Goal: Task Accomplishment & Management: Use online tool/utility

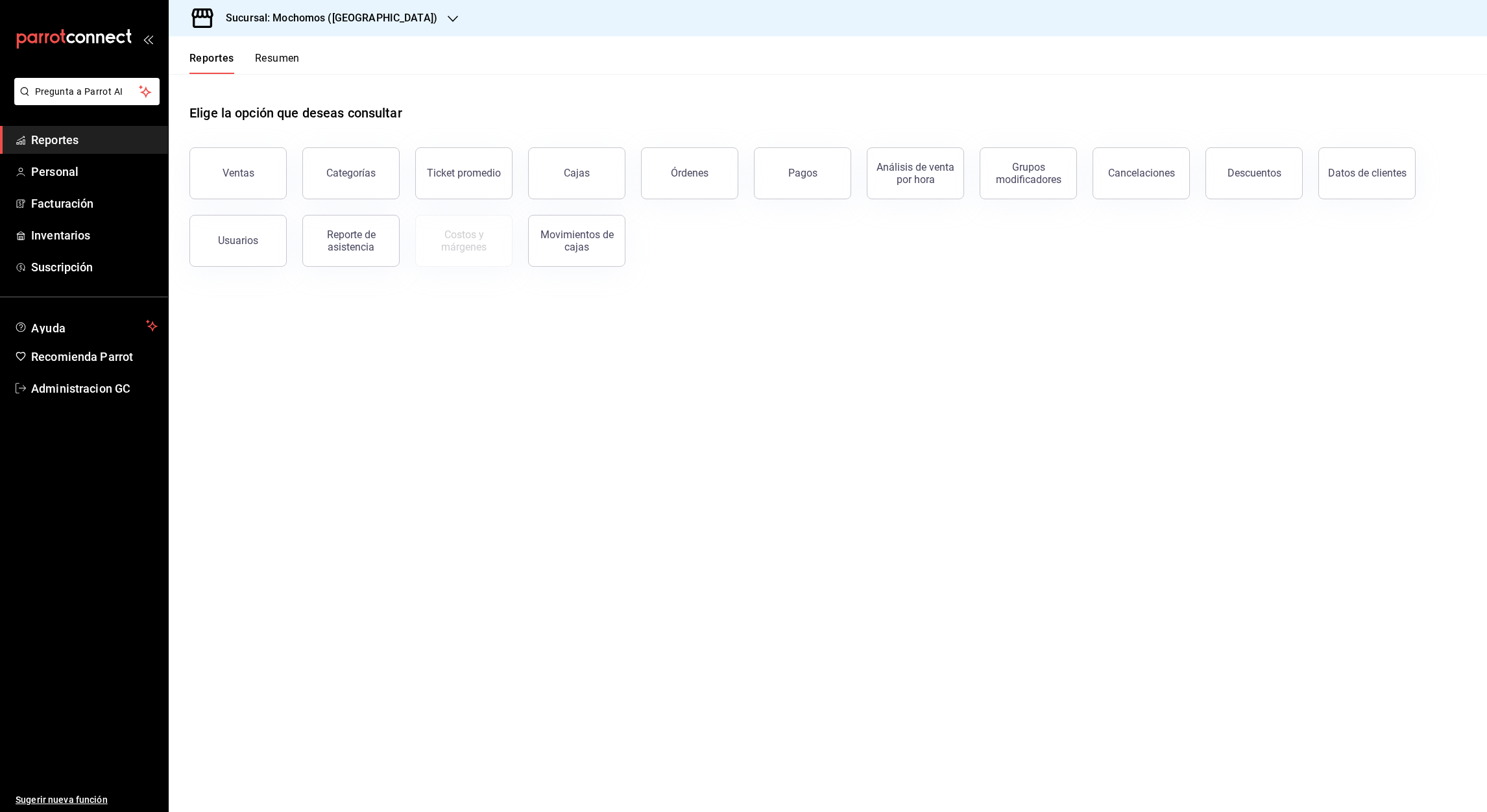
click at [380, 350] on main "Elige la opción que deseas consultar Ventas Categorías Ticket promedio Cajas Ór…" at bounding box center [828, 443] width 1319 height 738
click at [313, 19] on h3 "Sucursal: Mochomos ([GEOGRAPHIC_DATA])" at bounding box center [326, 18] width 222 height 16
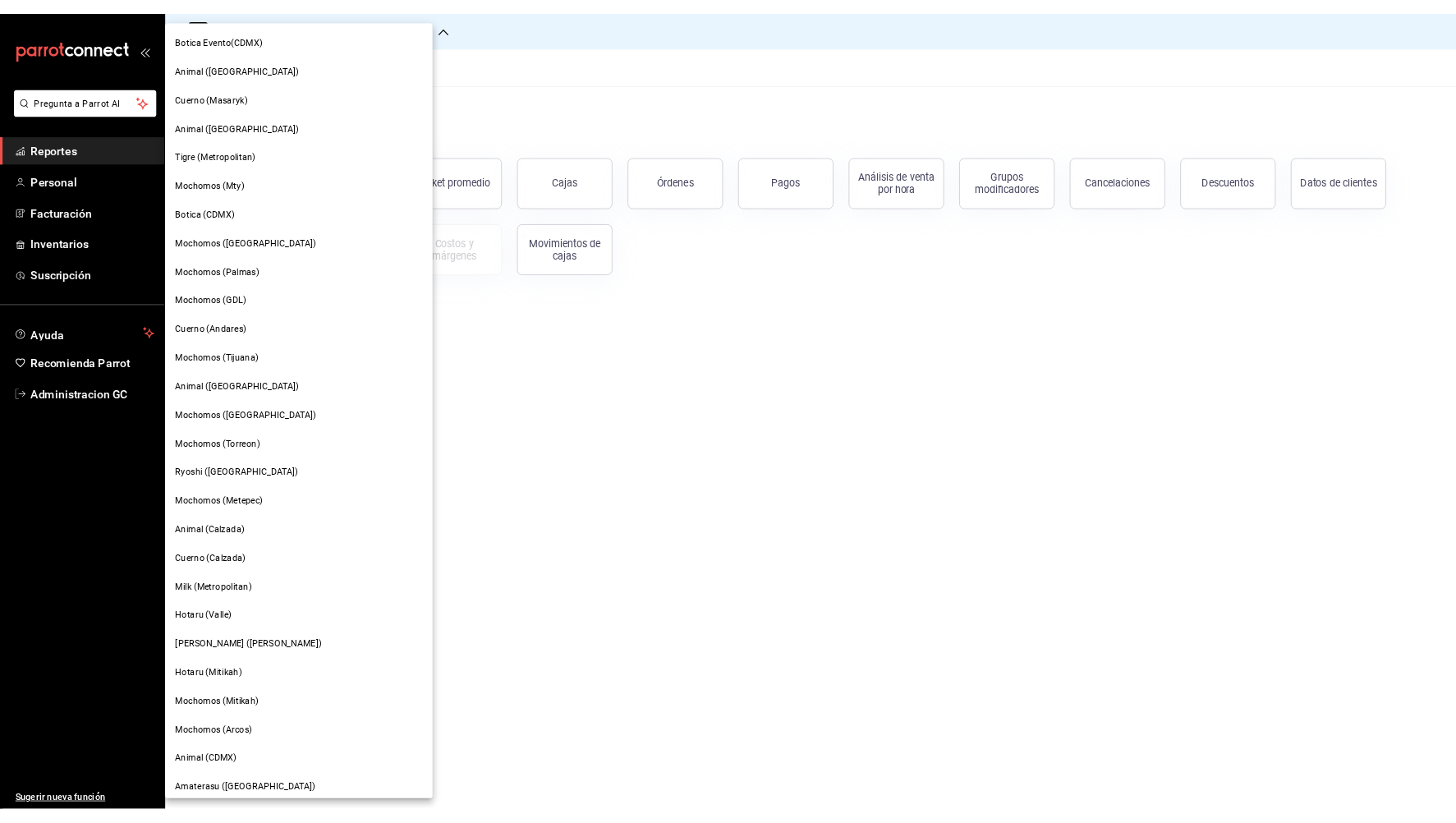
scroll to position [451, 0]
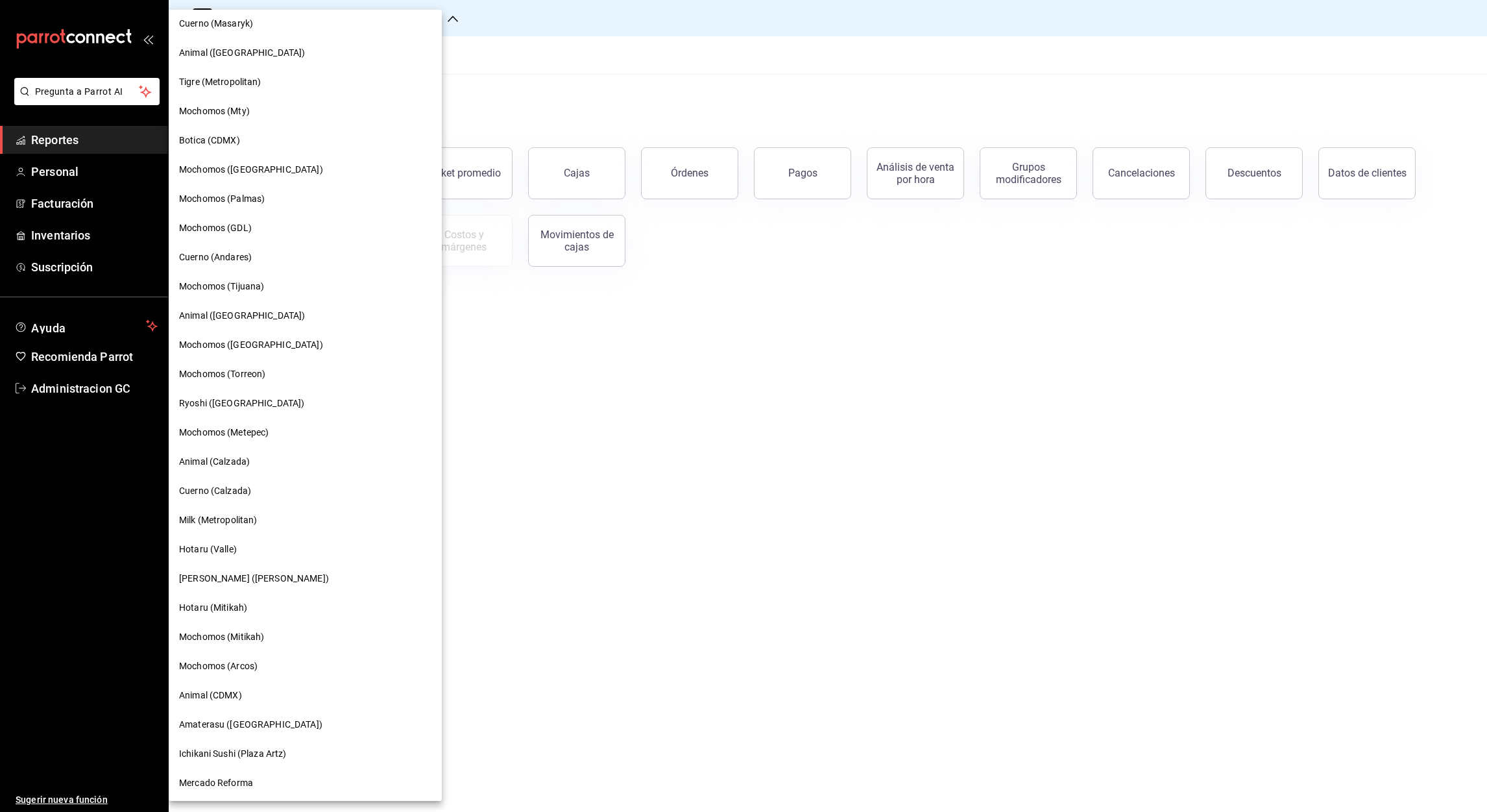
click at [267, 486] on div "Cuerno (Calzada)" at bounding box center [305, 491] width 252 height 13
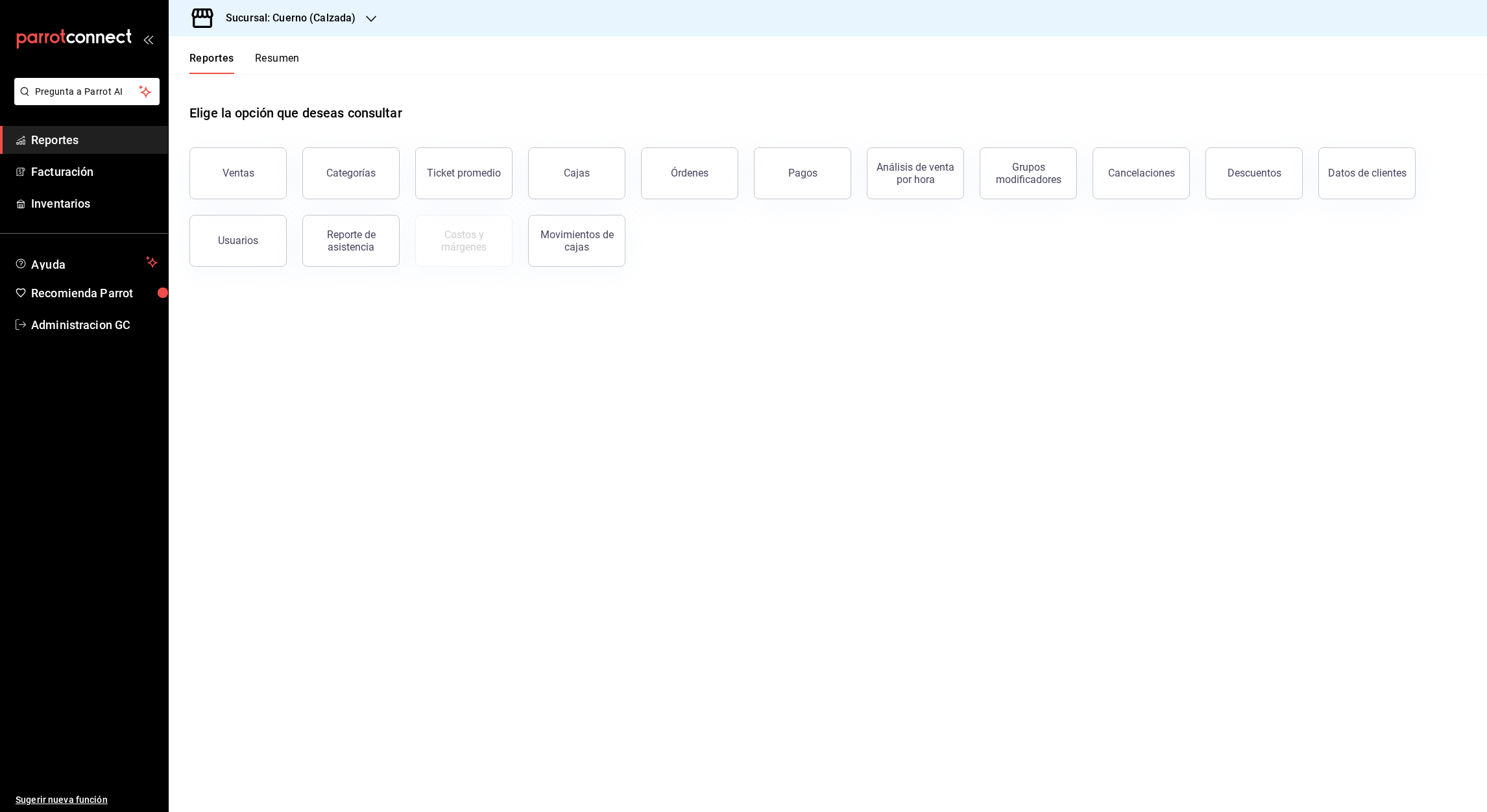
click at [263, 184] on button "Ventas" at bounding box center [238, 173] width 98 height 52
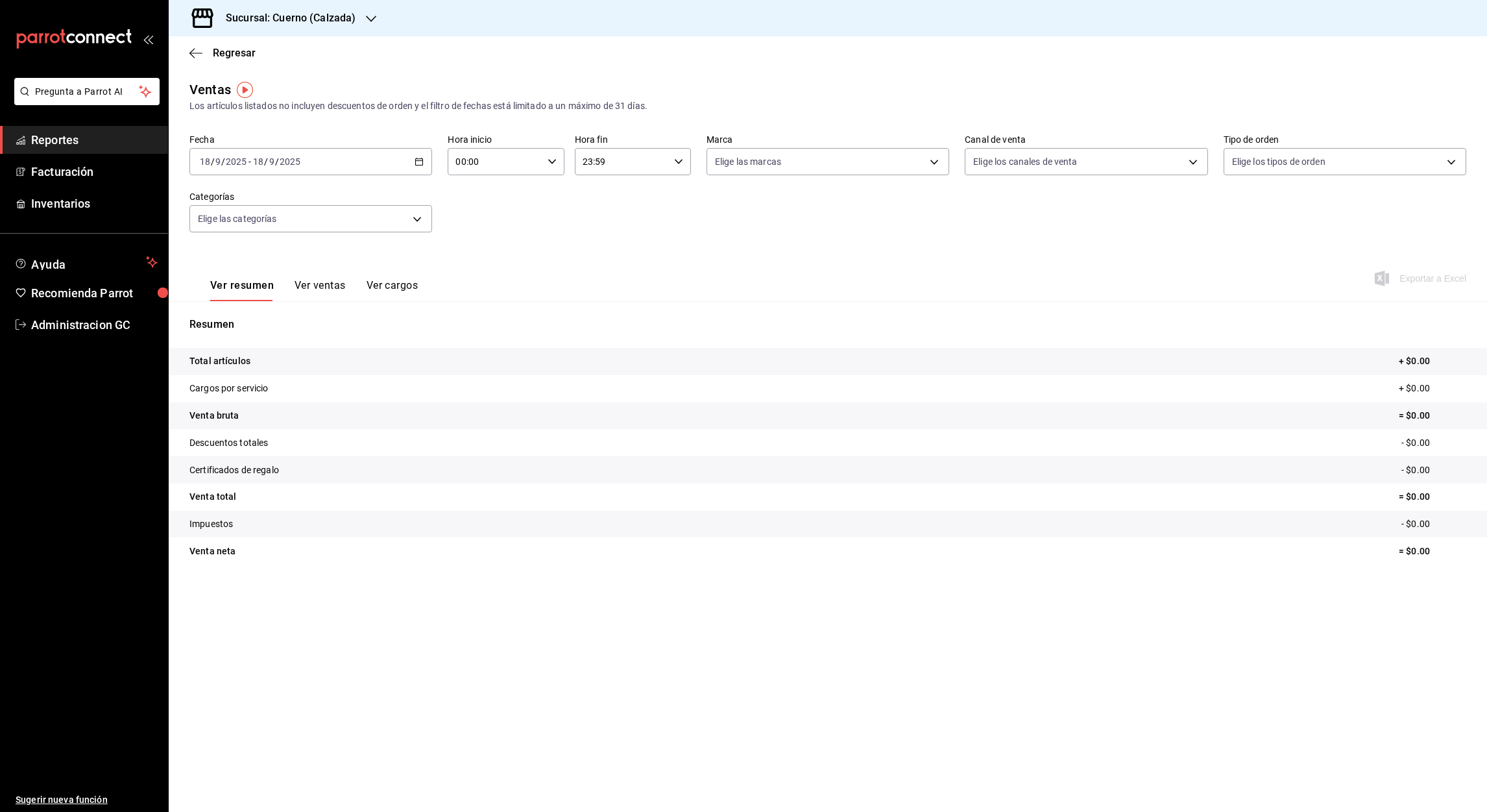
click at [419, 157] on icon "button" at bounding box center [419, 161] width 9 height 9
click at [237, 289] on span "Mes actual" at bounding box center [251, 289] width 101 height 13
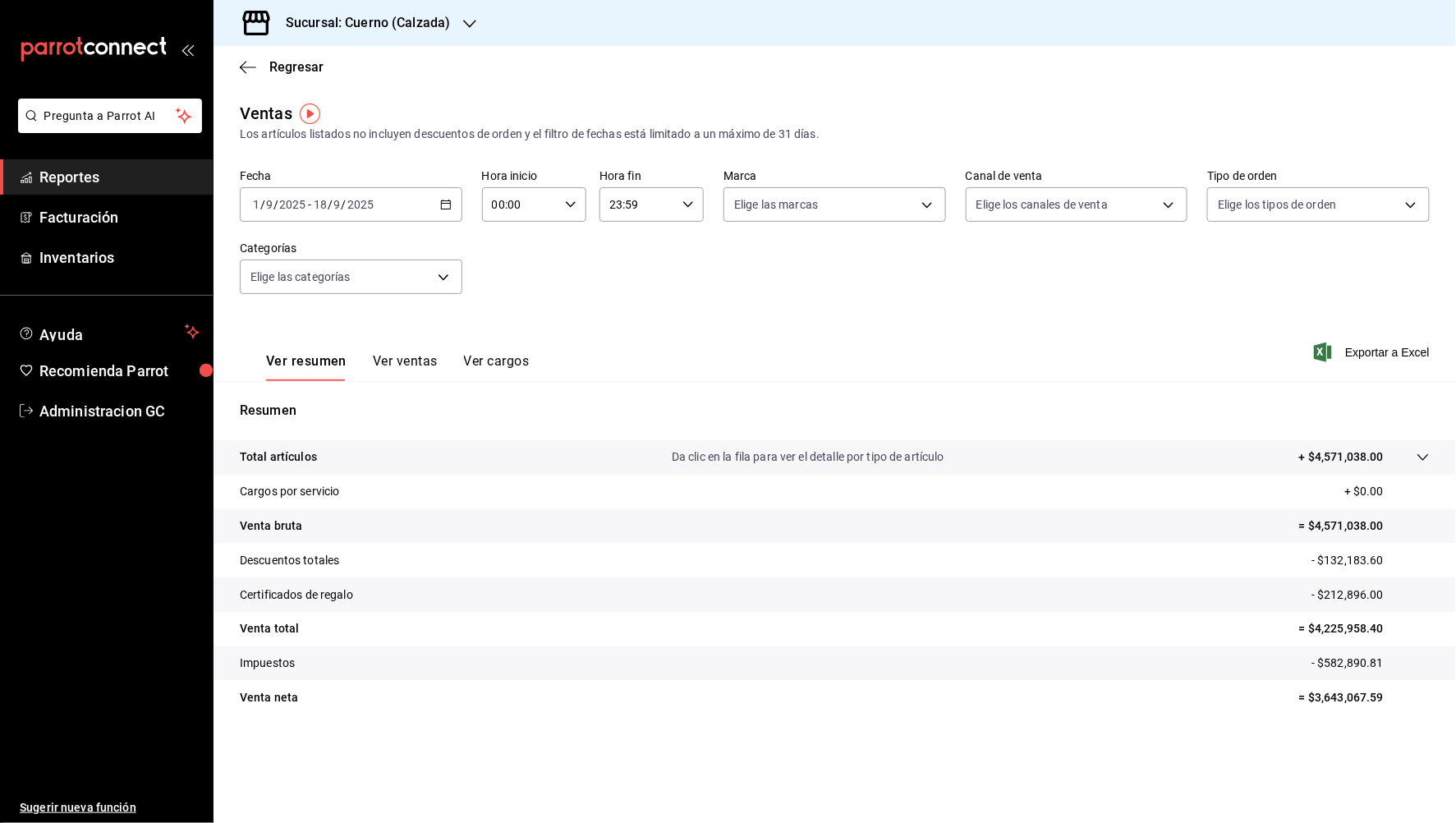
click at [323, 210] on input "18" at bounding box center [320, 204] width 15 height 13
click at [321, 202] on input "18" at bounding box center [320, 204] width 15 height 13
click at [318, 209] on input "18" at bounding box center [320, 204] width 15 height 13
click at [269, 206] on input "9" at bounding box center [269, 204] width 8 height 13
drag, startPoint x: 268, startPoint y: 200, endPoint x: 277, endPoint y: 206, distance: 10.8
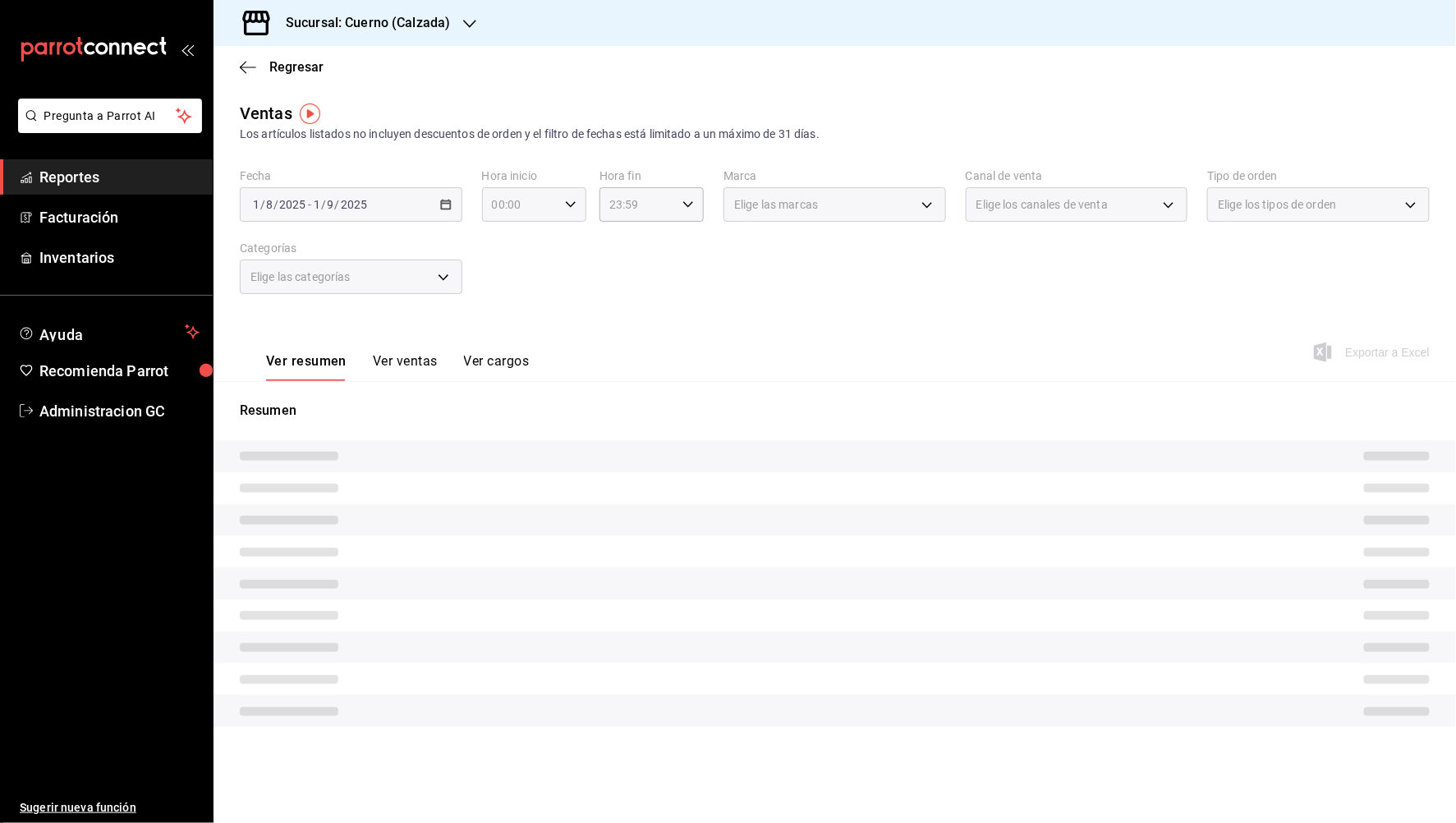
click at [573, 209] on icon "button" at bounding box center [571, 204] width 11 height 11
click at [516, 317] on span "05" at bounding box center [509, 321] width 26 height 13
type input "05:00"
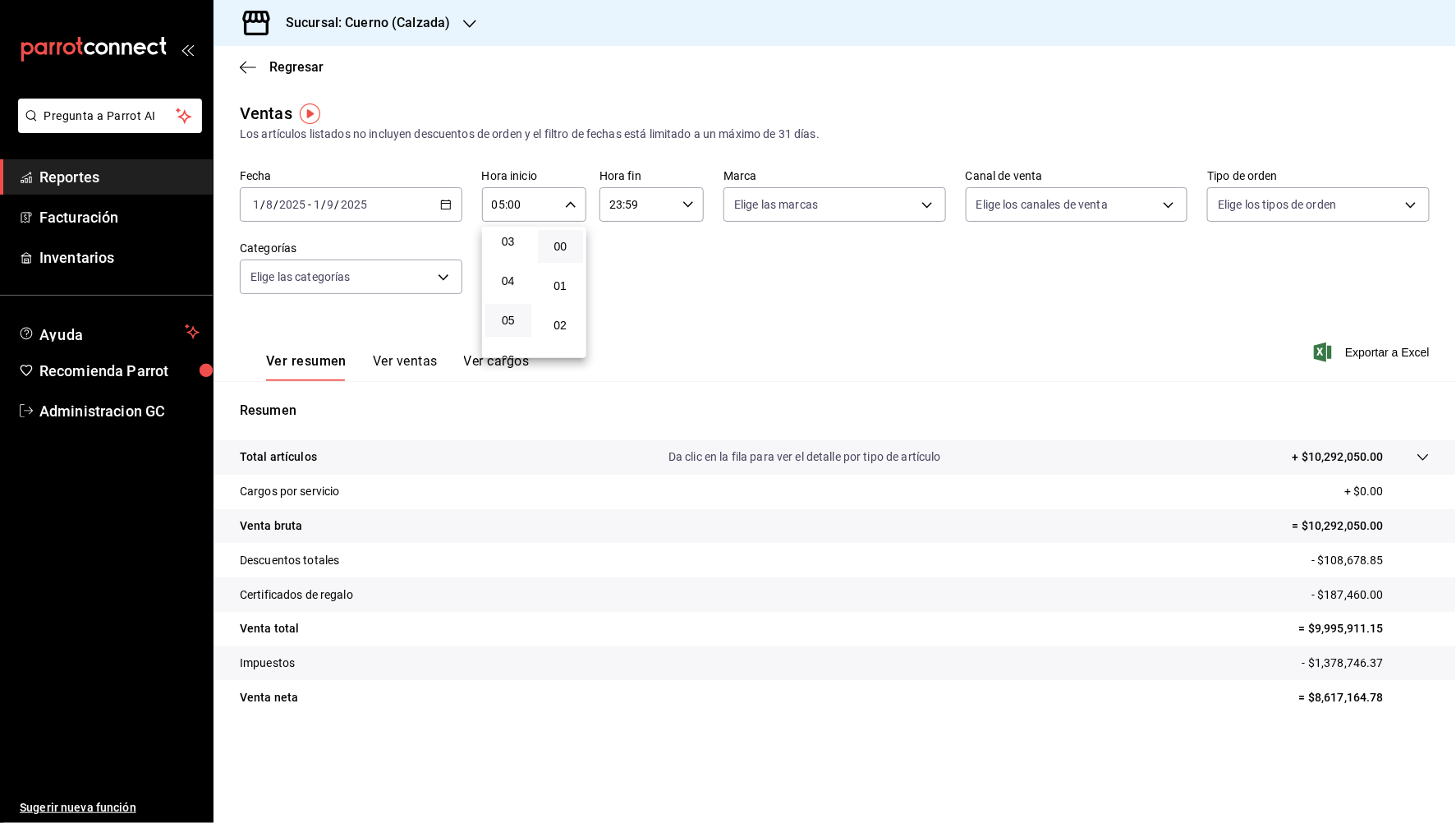
click at [691, 207] on div at bounding box center [728, 412] width 1456 height 823
click at [691, 207] on icon "button" at bounding box center [689, 204] width 11 height 11
click at [636, 321] on span "05" at bounding box center [626, 321] width 26 height 13
click at [678, 247] on span "00" at bounding box center [678, 247] width 26 height 13
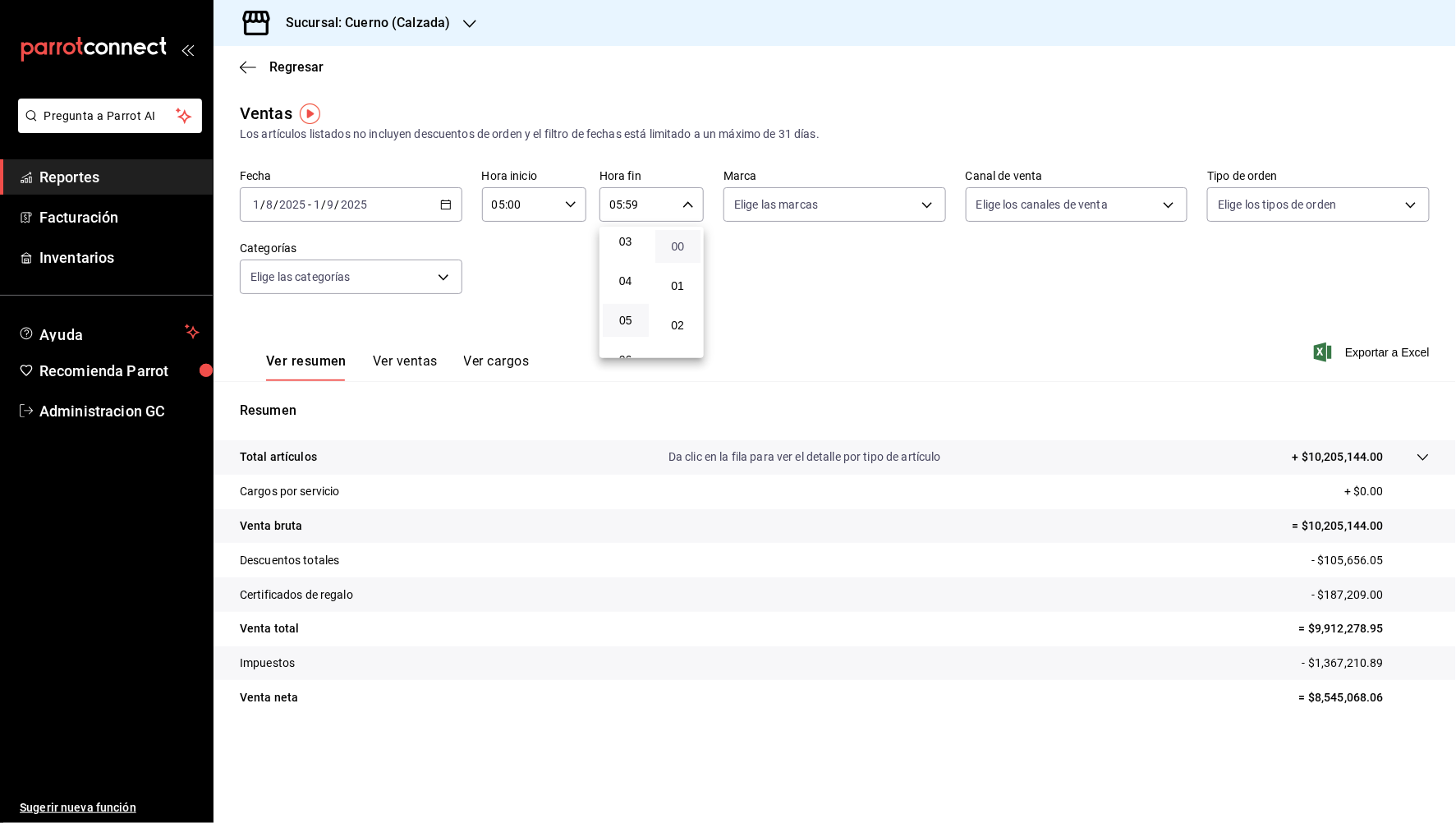
type input "05:00"
click at [1371, 355] on div at bounding box center [728, 412] width 1456 height 823
click at [1317, 348] on icon "button" at bounding box center [1323, 352] width 18 height 20
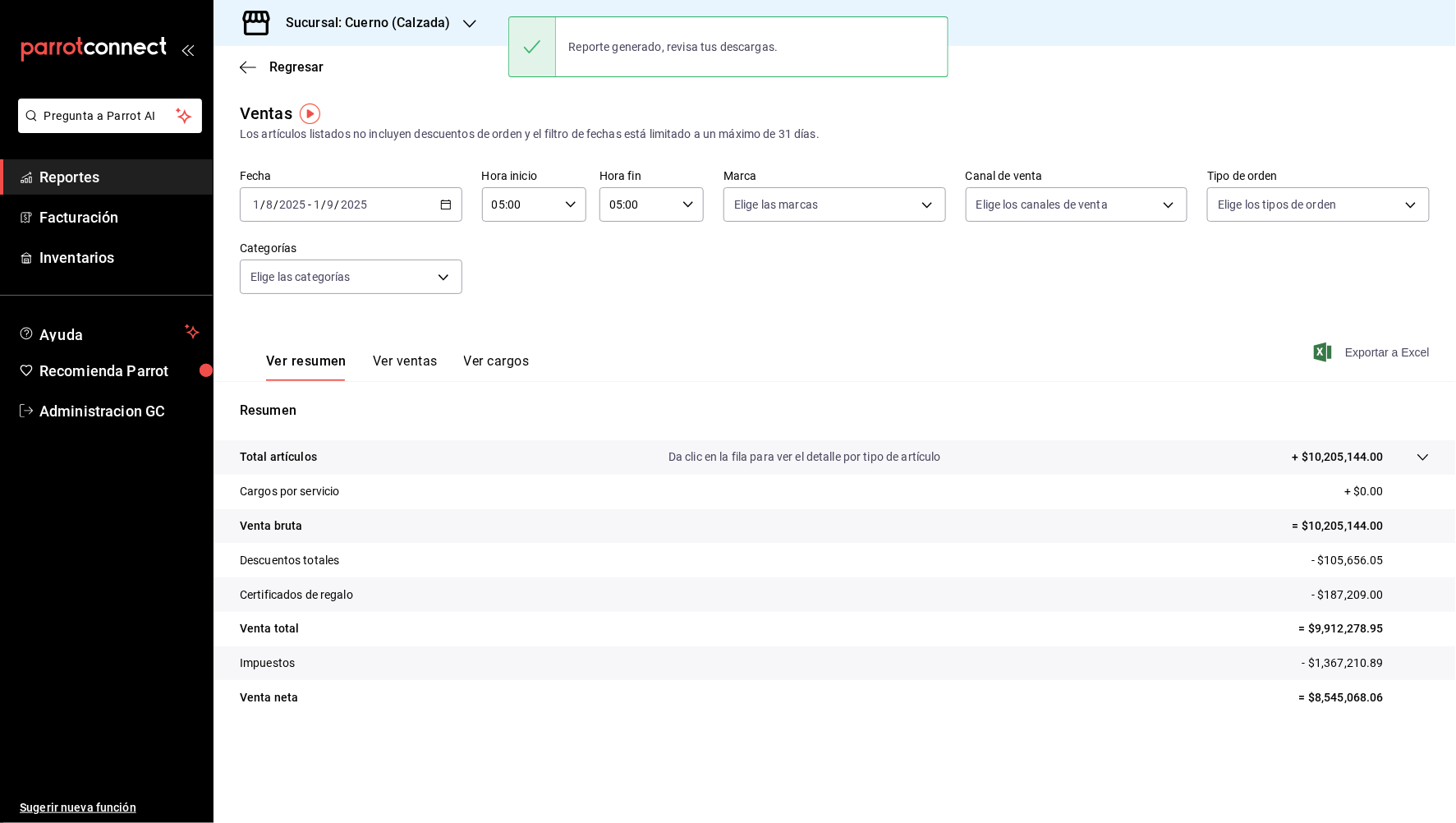
click at [677, 328] on div "Ver resumen Ver ventas Ver cargos Exportar a Excel" at bounding box center [835, 348] width 1243 height 67
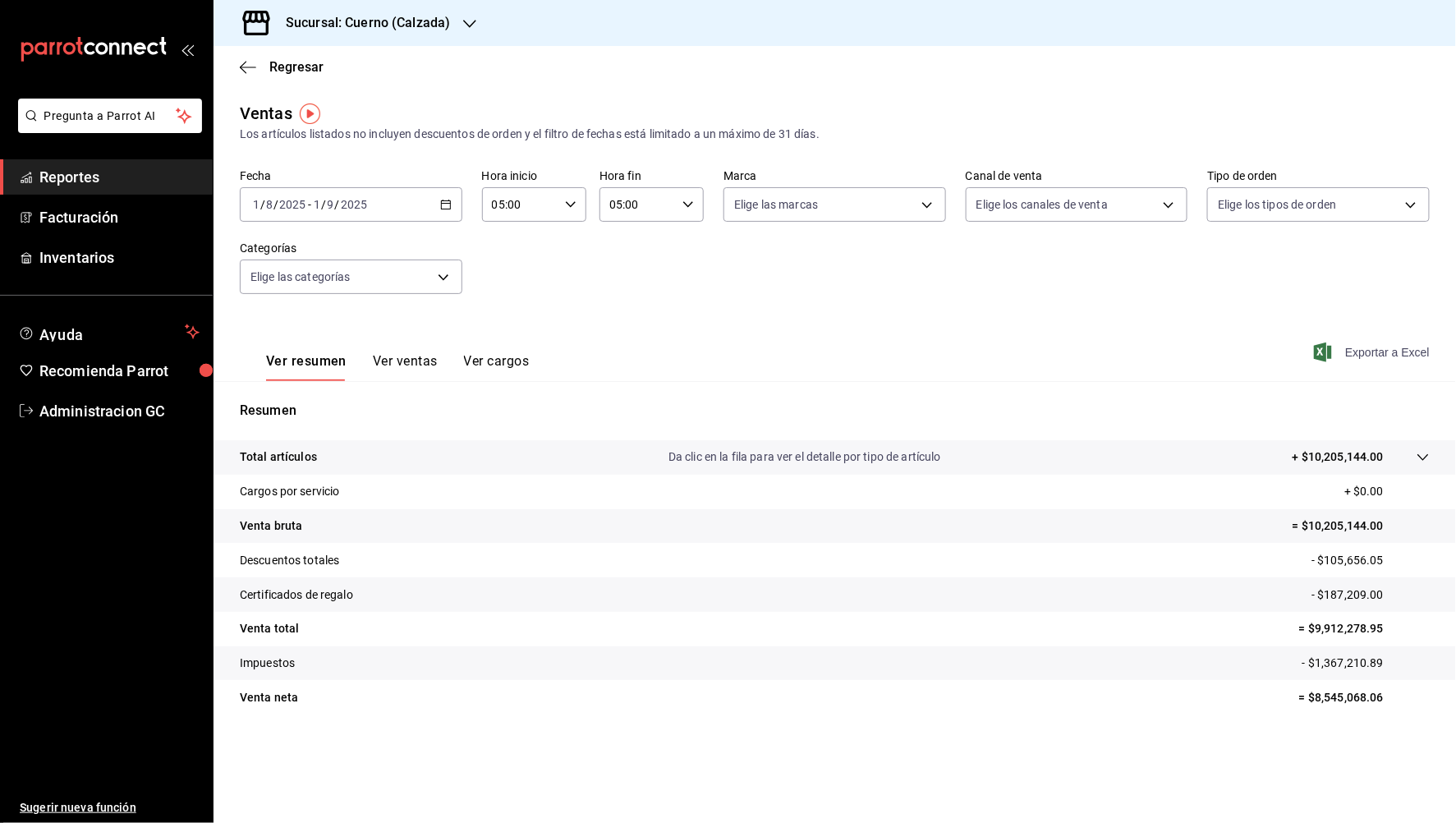
click at [422, 28] on h3 "Sucursal: Cuerno (Calzada)" at bounding box center [361, 22] width 177 height 20
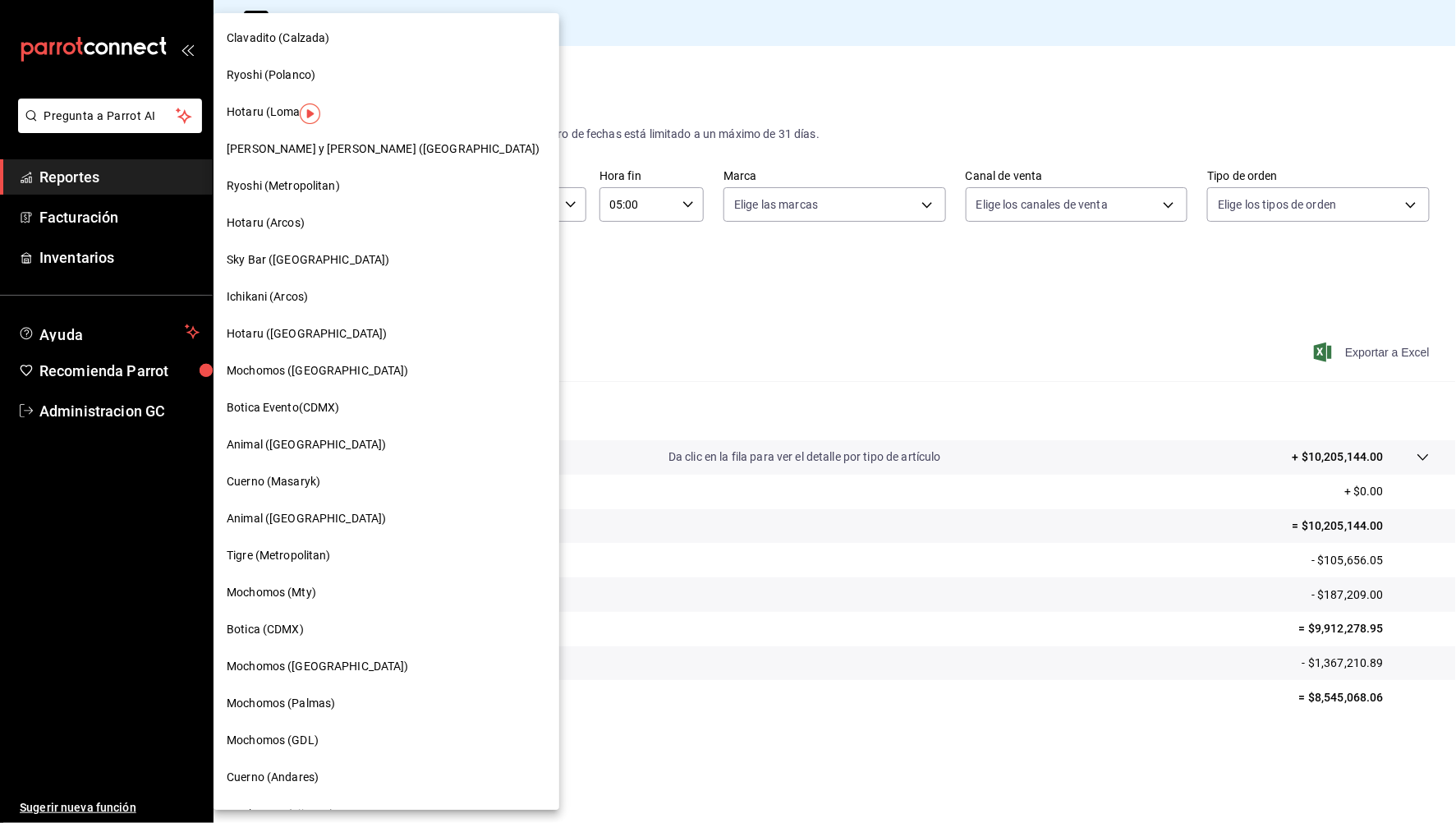
click at [318, 42] on span "Clavadito (Calzada)" at bounding box center [278, 38] width 103 height 17
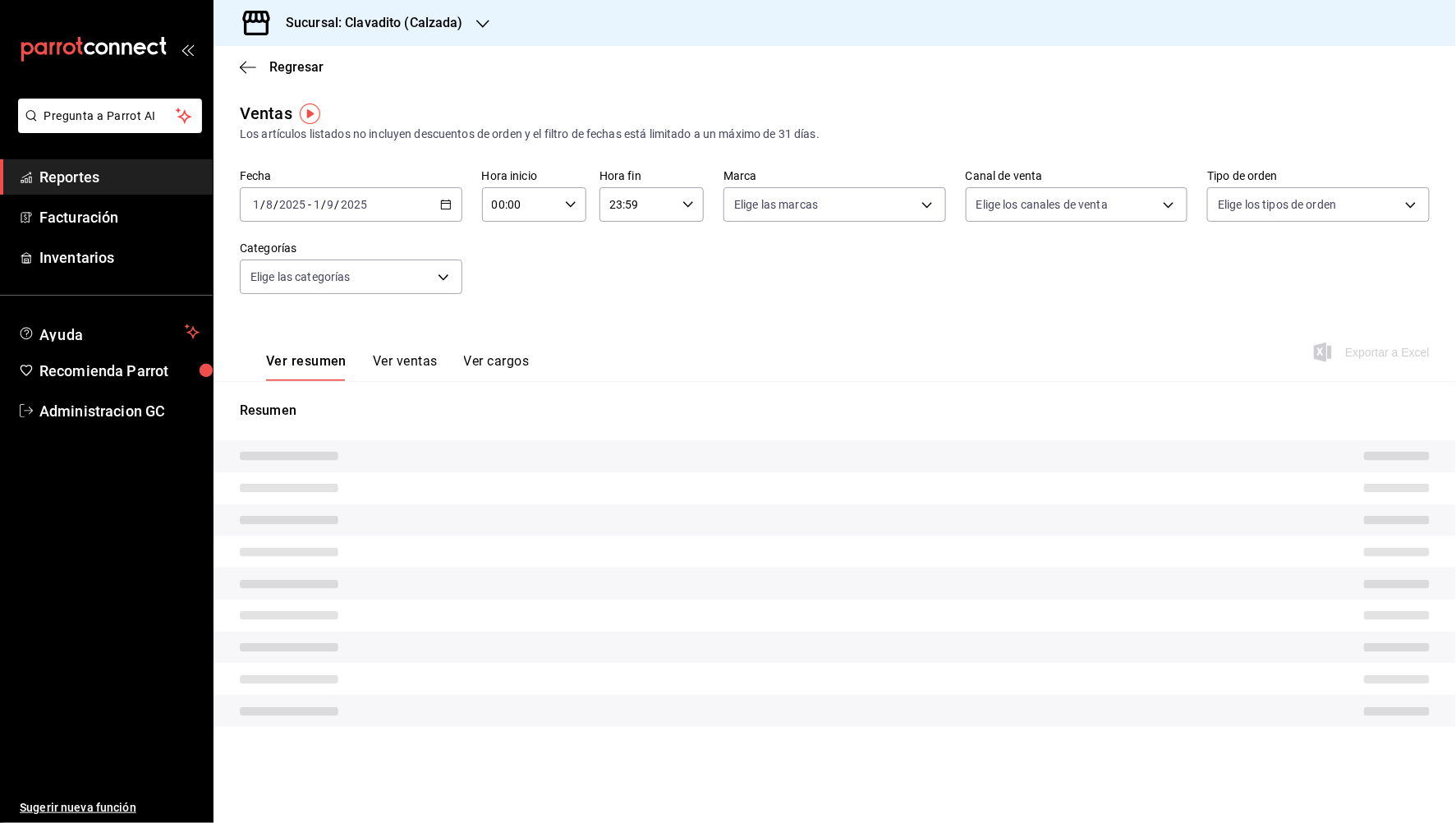
type input "05:00"
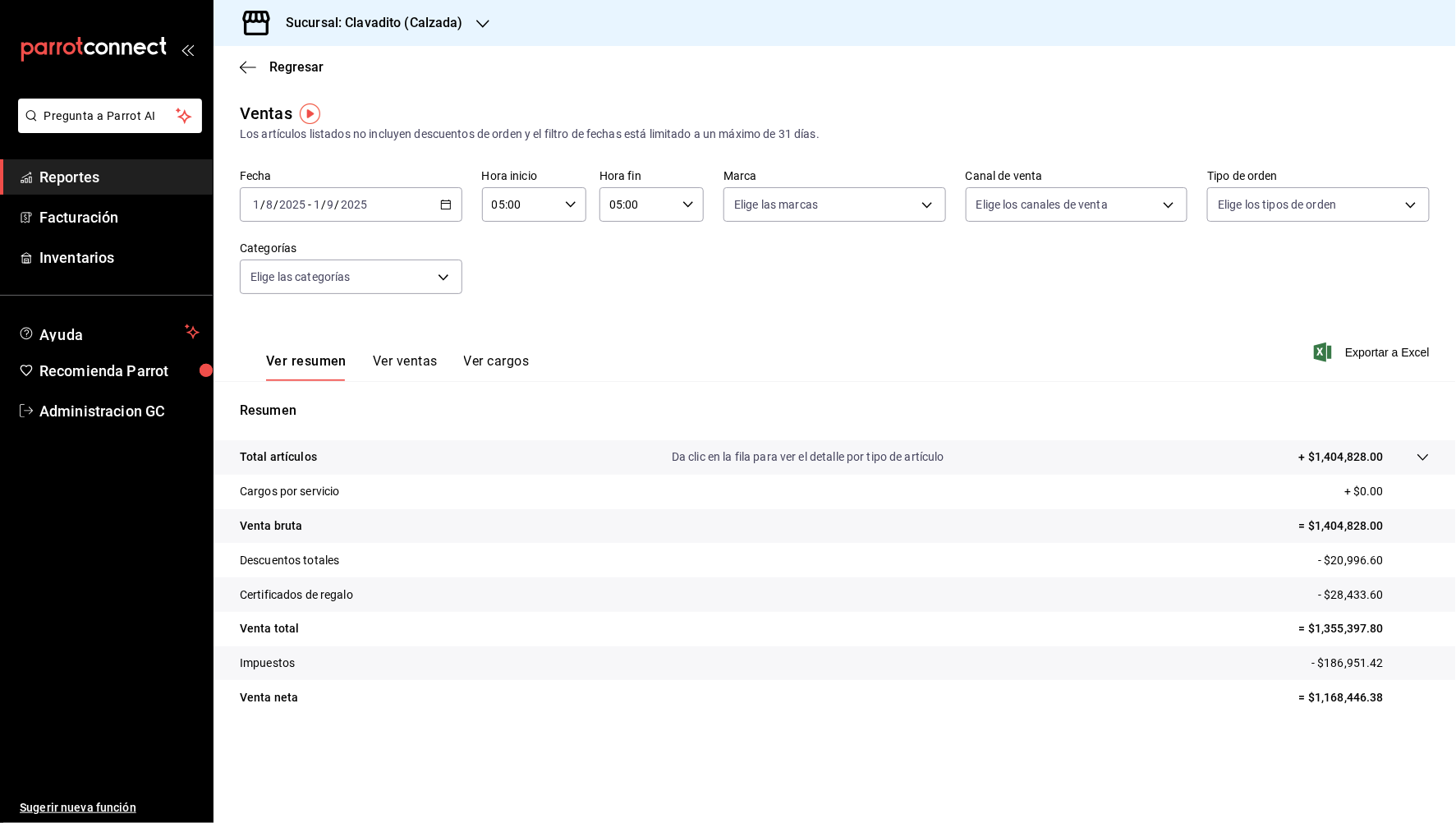
click at [1349, 340] on div "Ver resumen Ver ventas Ver cargos Exportar a Excel" at bounding box center [835, 348] width 1243 height 67
click at [1353, 350] on span "Exportar a Excel" at bounding box center [1374, 352] width 112 height 20
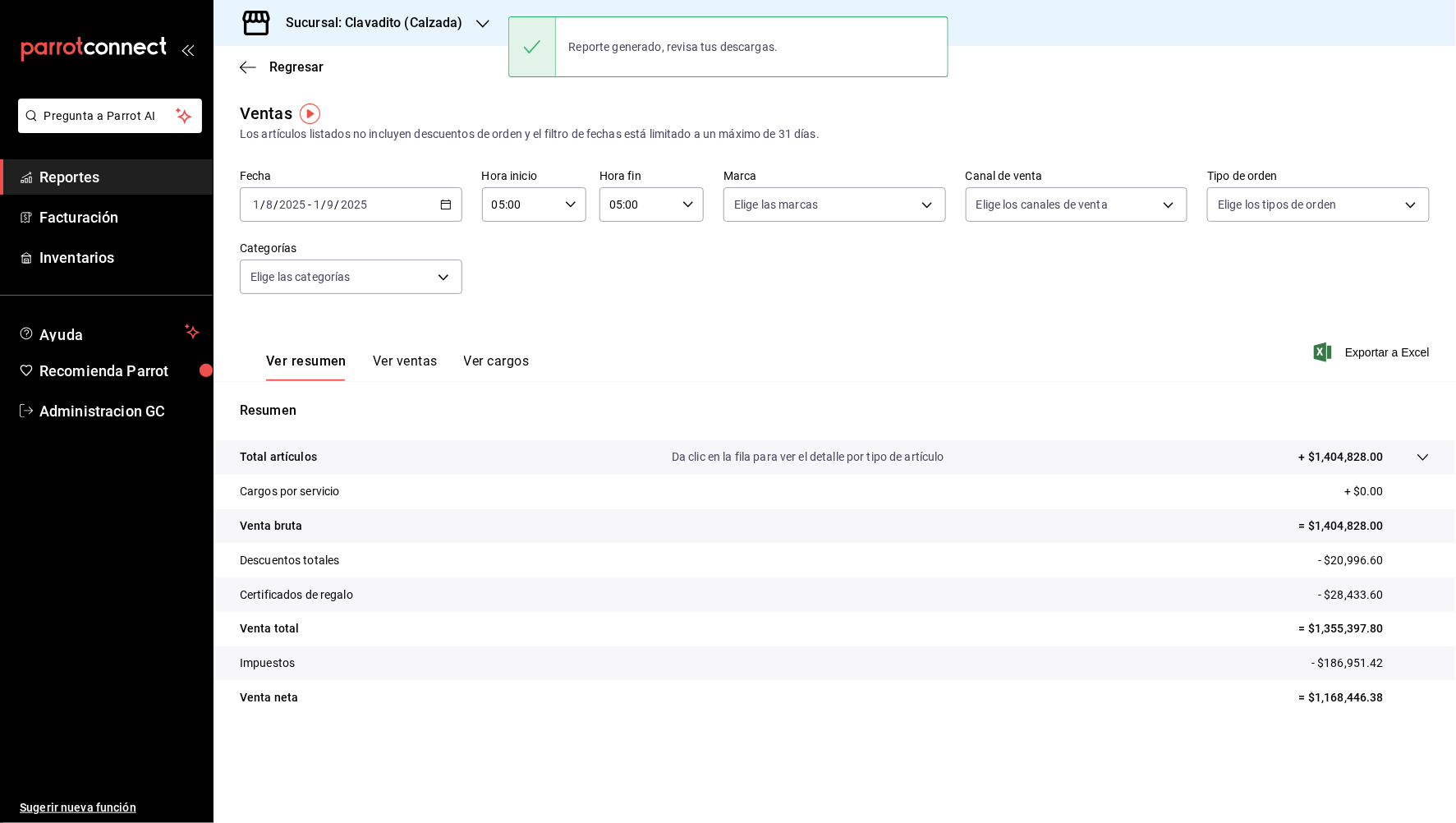
click at [783, 378] on div "Ver resumen Ver ventas Ver cargos Exportar a Excel" at bounding box center [835, 348] width 1243 height 67
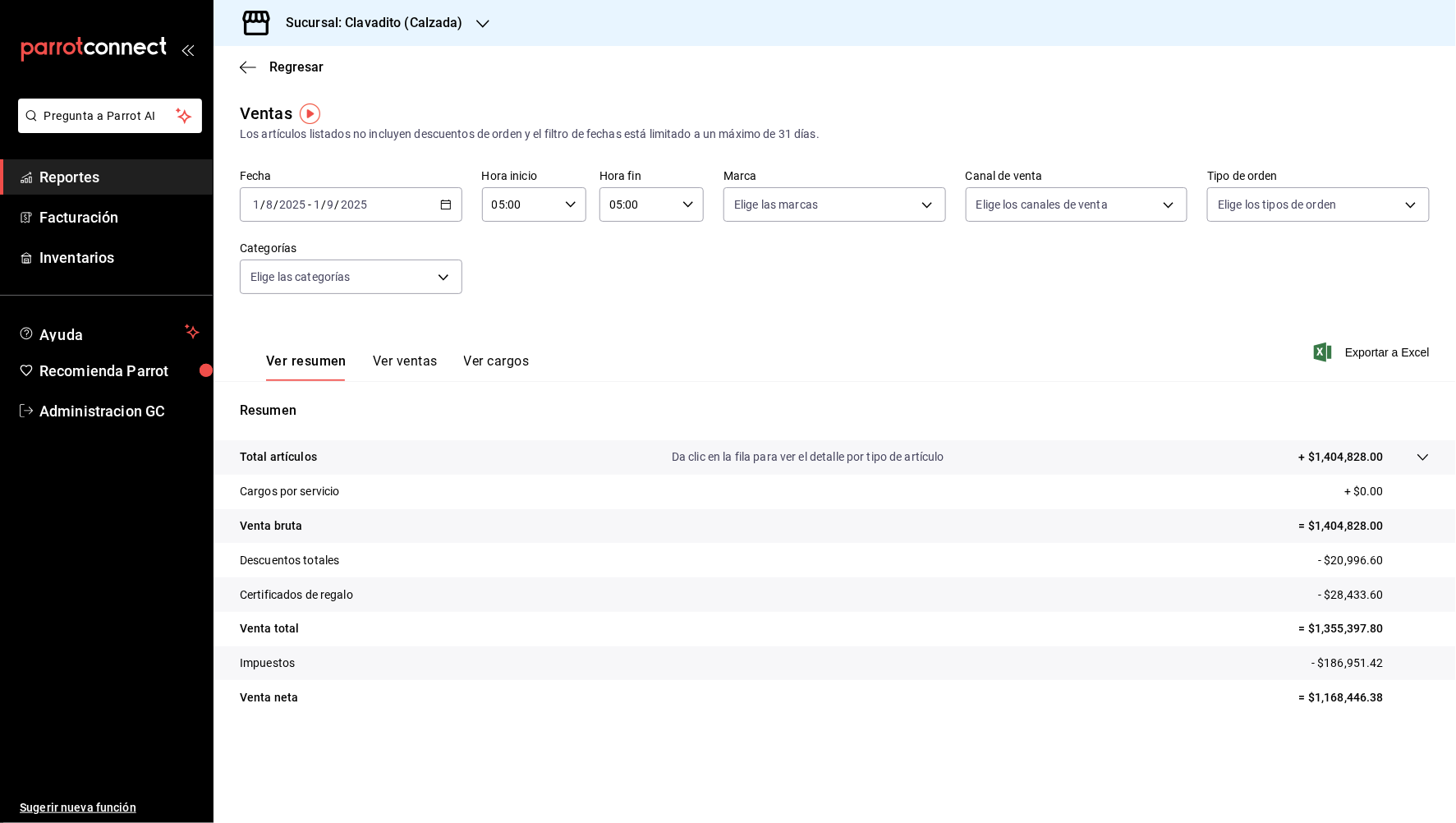
click at [379, 37] on div "Sucursal: Clavadito (Calzada)" at bounding box center [362, 22] width 270 height 46
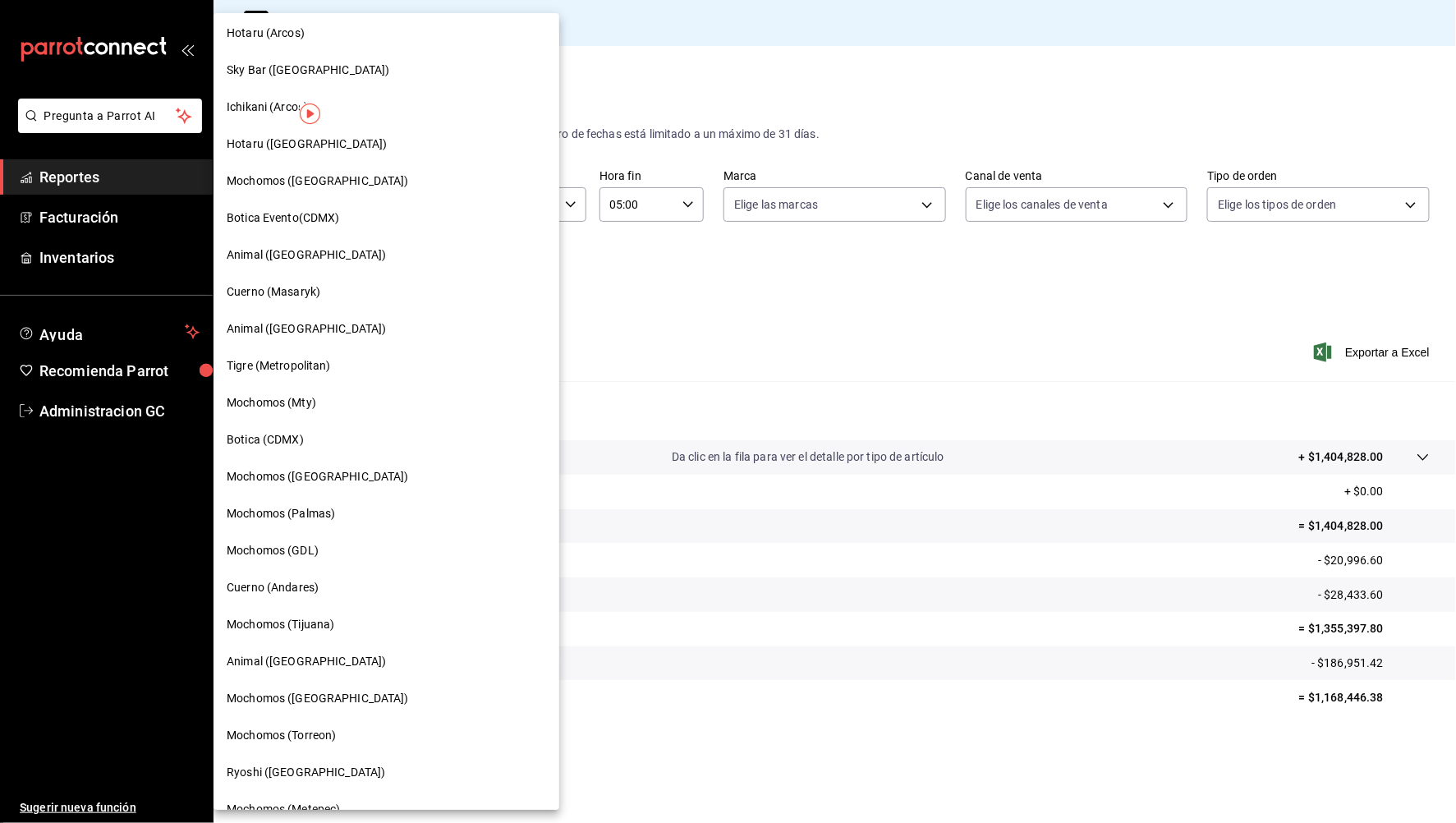
scroll to position [247, 0]
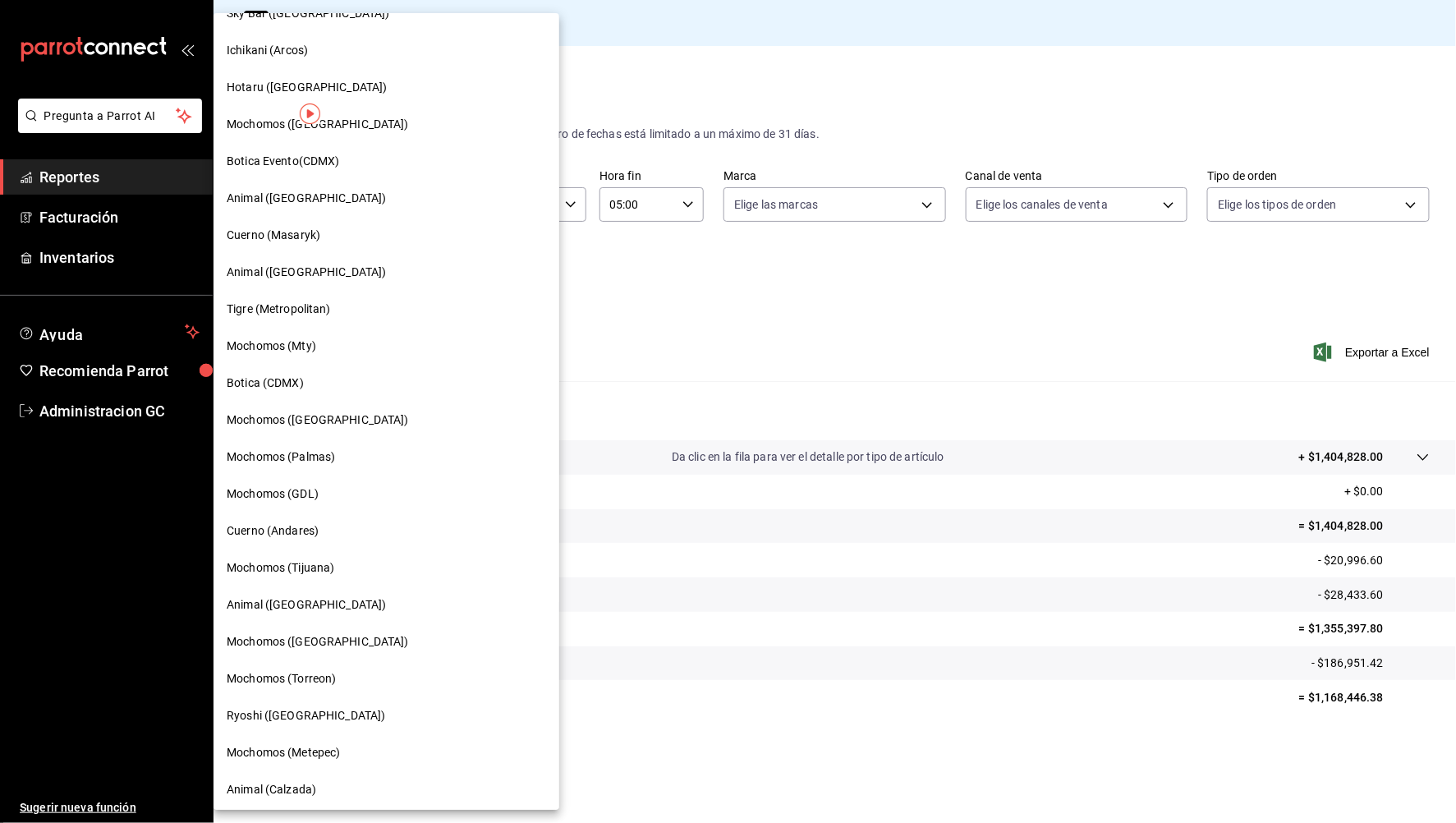
click at [245, 517] on div "Cuerno (Andares)" at bounding box center [386, 531] width 346 height 37
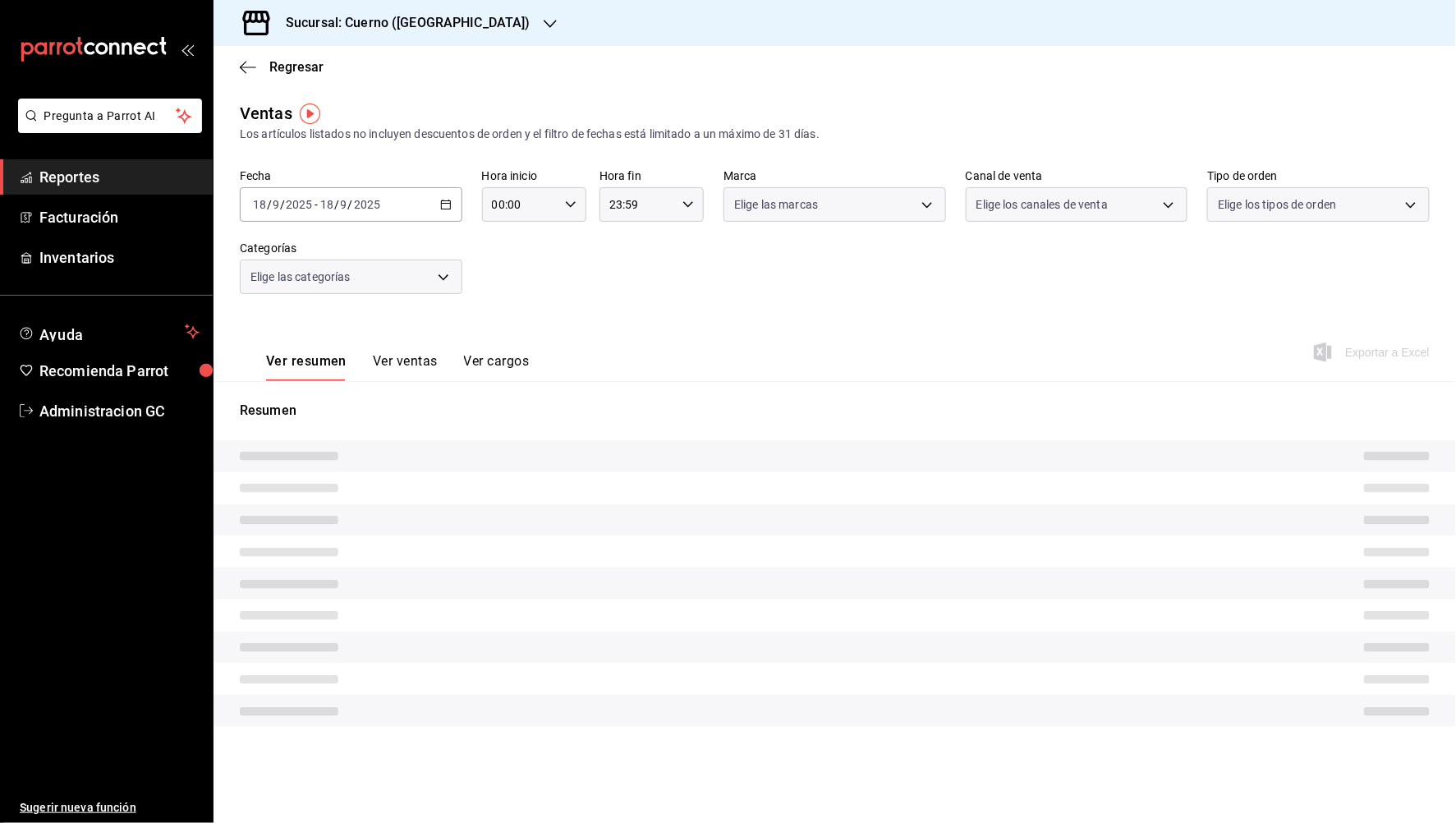
type input "05:00"
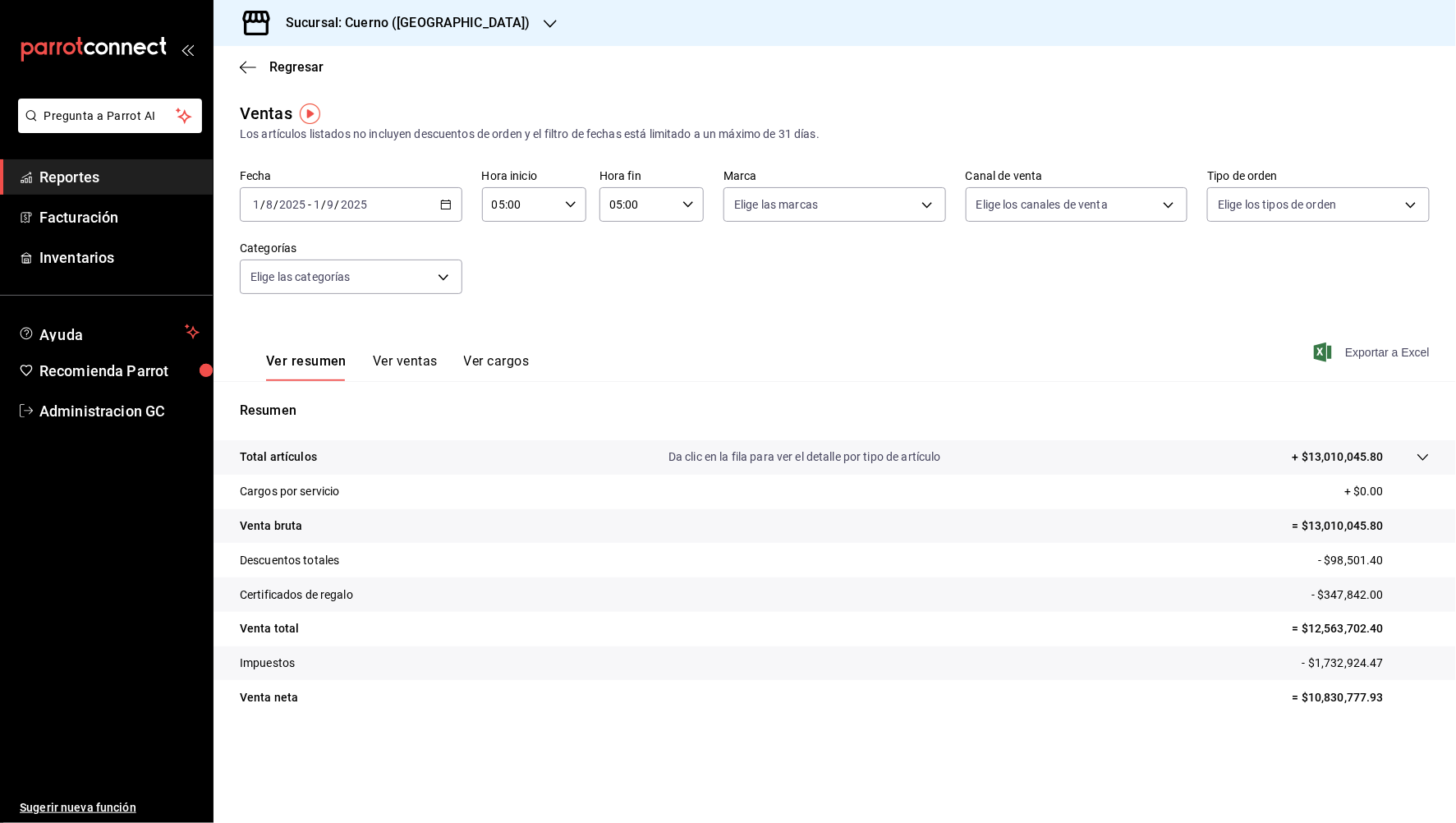
click at [1337, 352] on span "Exportar a Excel" at bounding box center [1374, 352] width 112 height 20
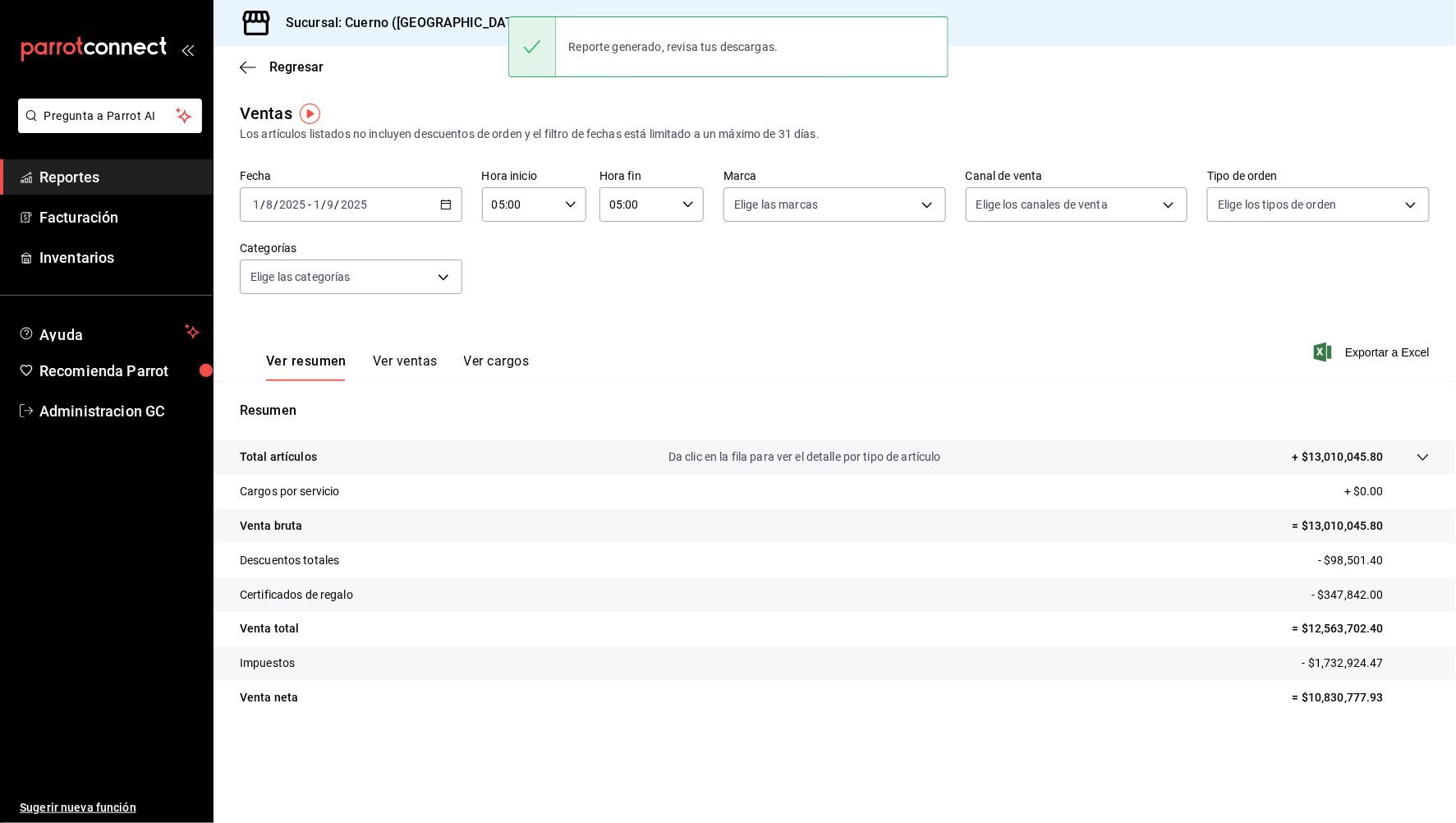
click at [691, 333] on div "Ver resumen Ver ventas Ver cargos Exportar a Excel" at bounding box center [835, 348] width 1243 height 67
